Goal: Ask a question

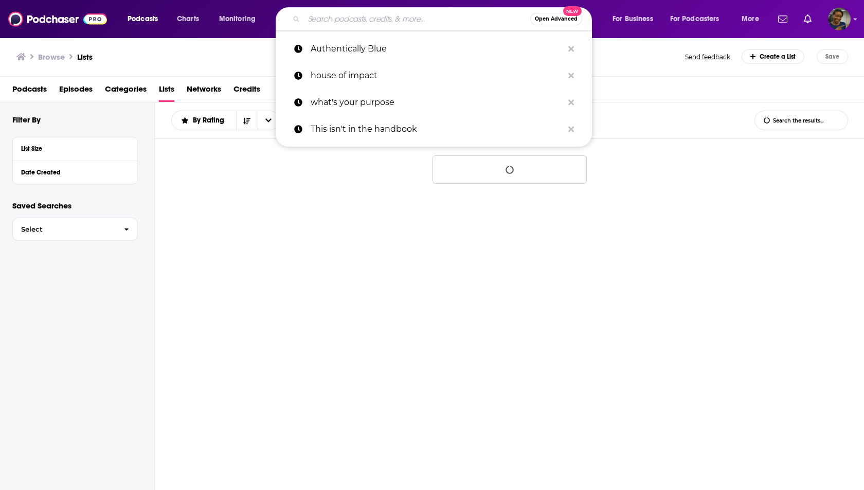
click at [368, 23] on input "Search podcasts, credits, & more..." at bounding box center [417, 19] width 226 height 16
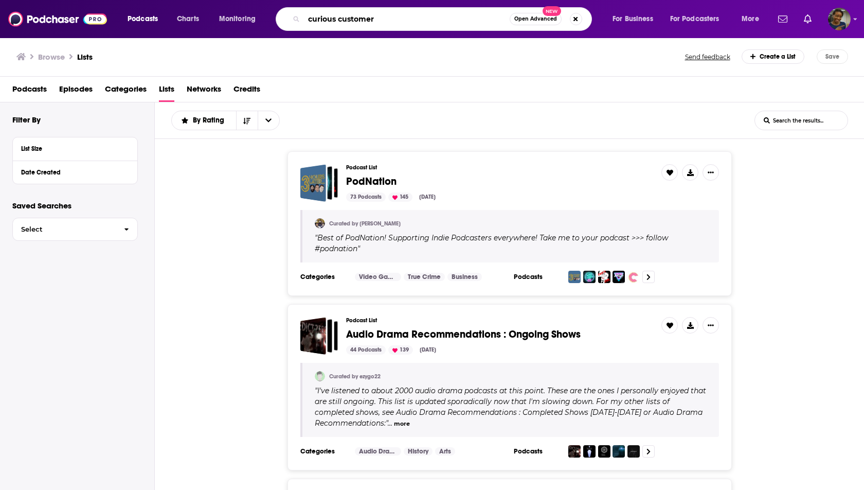
type input "curious customer"
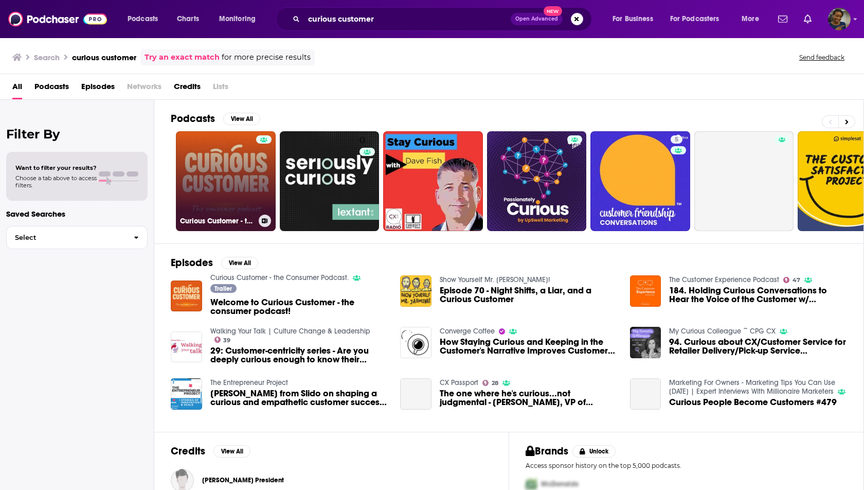
click at [263, 170] on div at bounding box center [263, 174] width 15 height 79
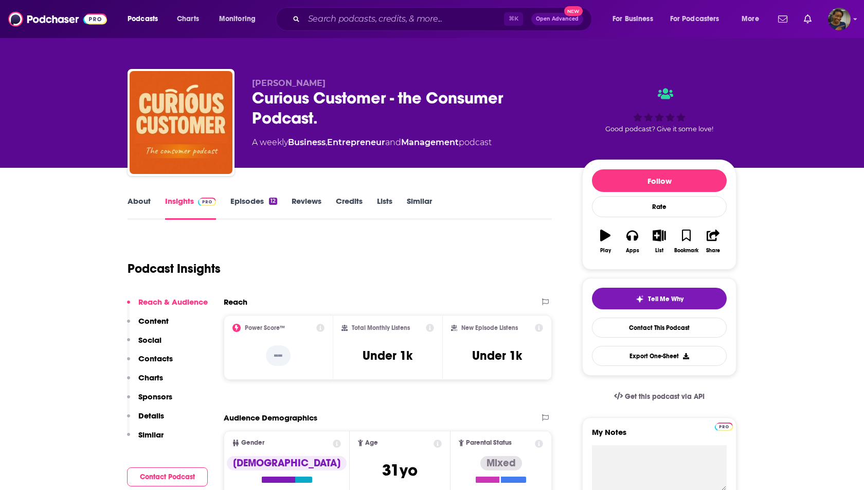
click at [161, 341] on p "Social" at bounding box center [149, 340] width 23 height 10
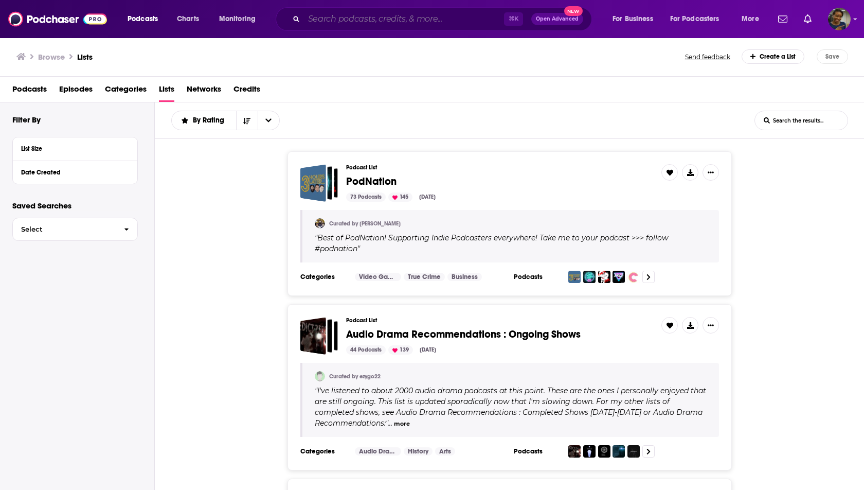
click at [446, 25] on input "Search podcasts, credits, & more..." at bounding box center [404, 19] width 200 height 16
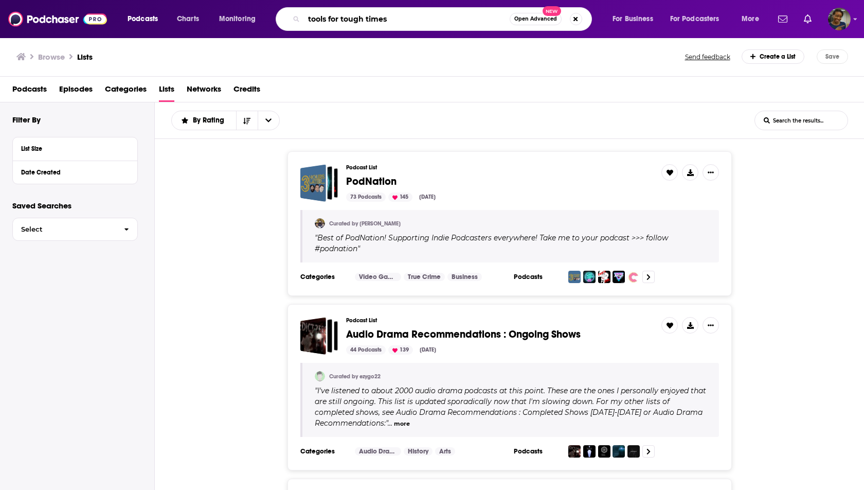
type input "tools for tough times"
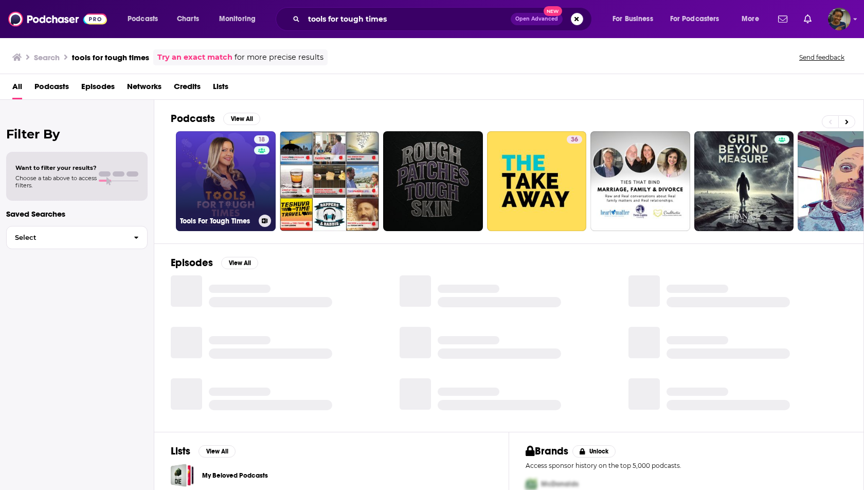
click at [261, 190] on div "18" at bounding box center [262, 174] width 17 height 79
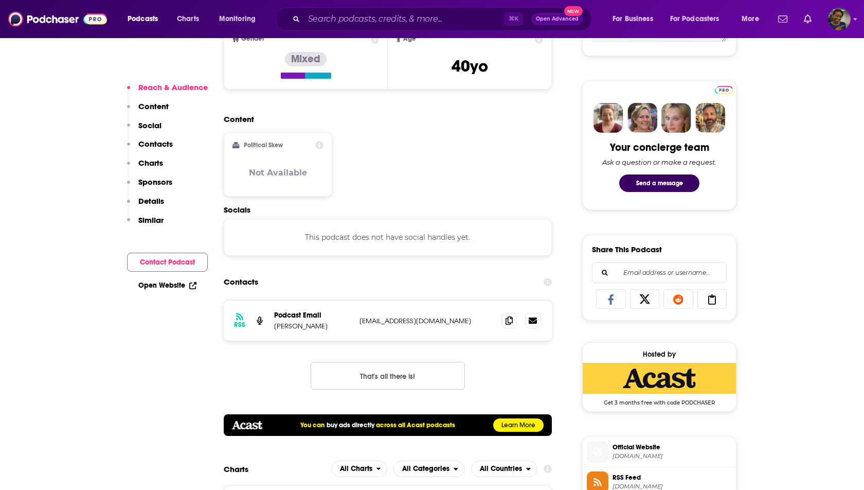
scroll to position [479, 0]
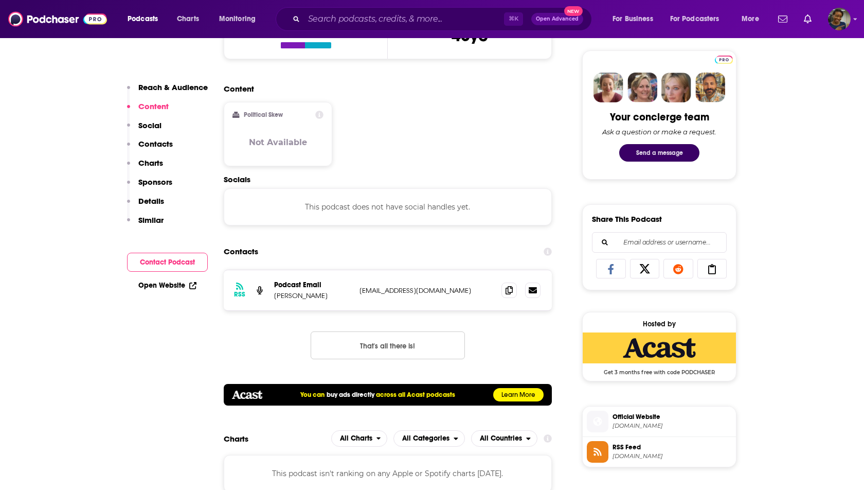
click at [653, 151] on button "Send a message" at bounding box center [660, 152] width 80 height 17
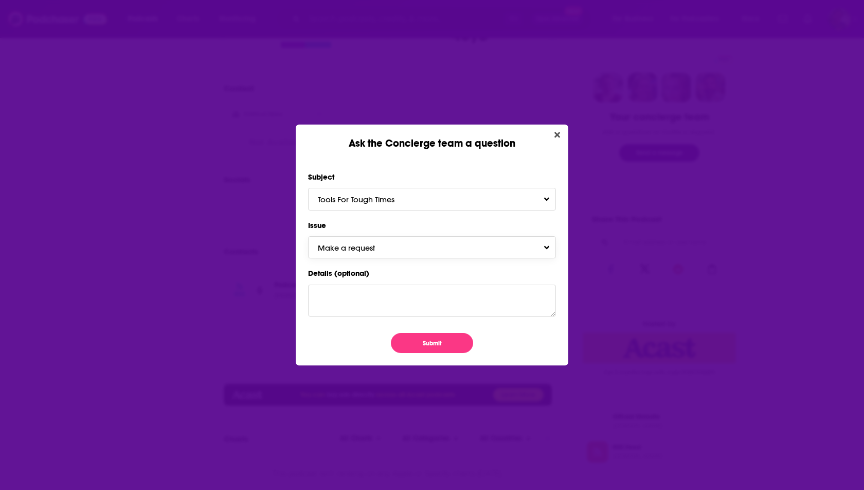
click at [451, 247] on button "Make a request" at bounding box center [432, 247] width 248 height 22
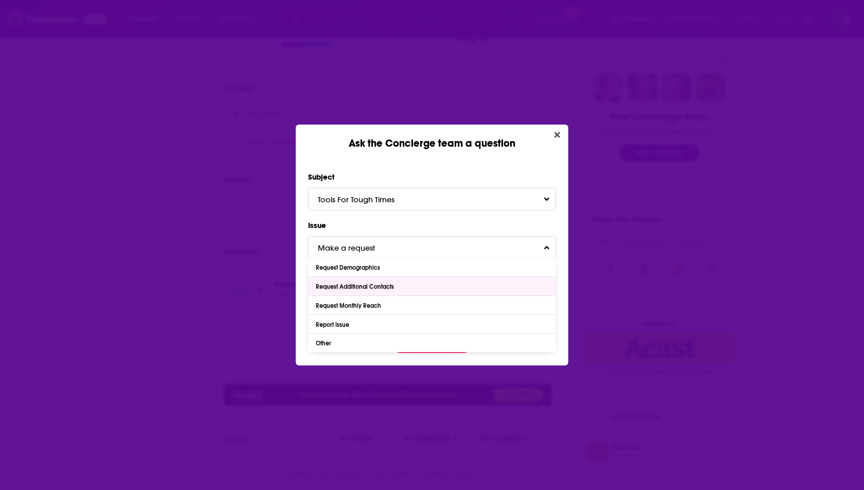
click at [452, 281] on div "Request Additional Contacts" at bounding box center [432, 286] width 248 height 19
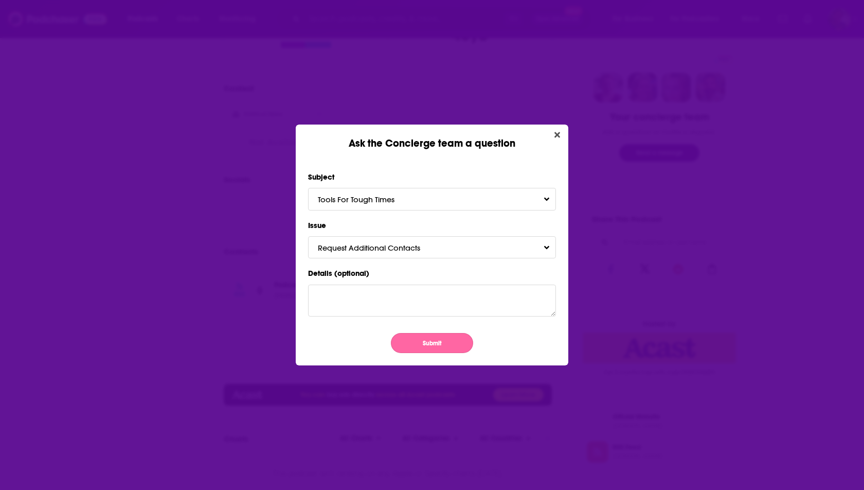
click at [440, 344] on button "Submit" at bounding box center [432, 343] width 82 height 20
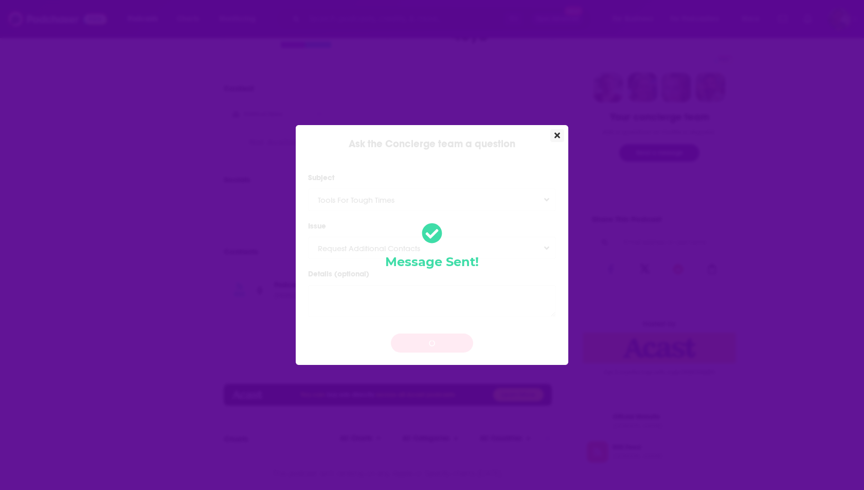
click at [556, 136] on icon "Close" at bounding box center [558, 136] width 6 height 6
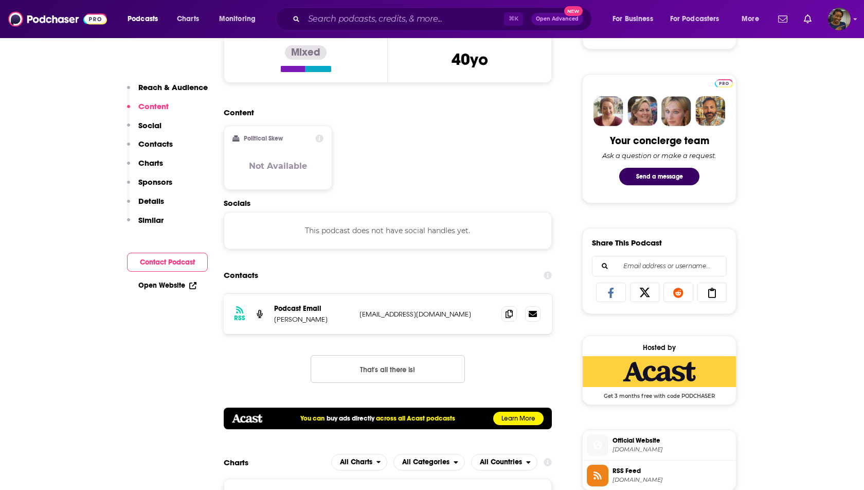
scroll to position [449, 0]
